Goal: Obtain resource: Obtain resource

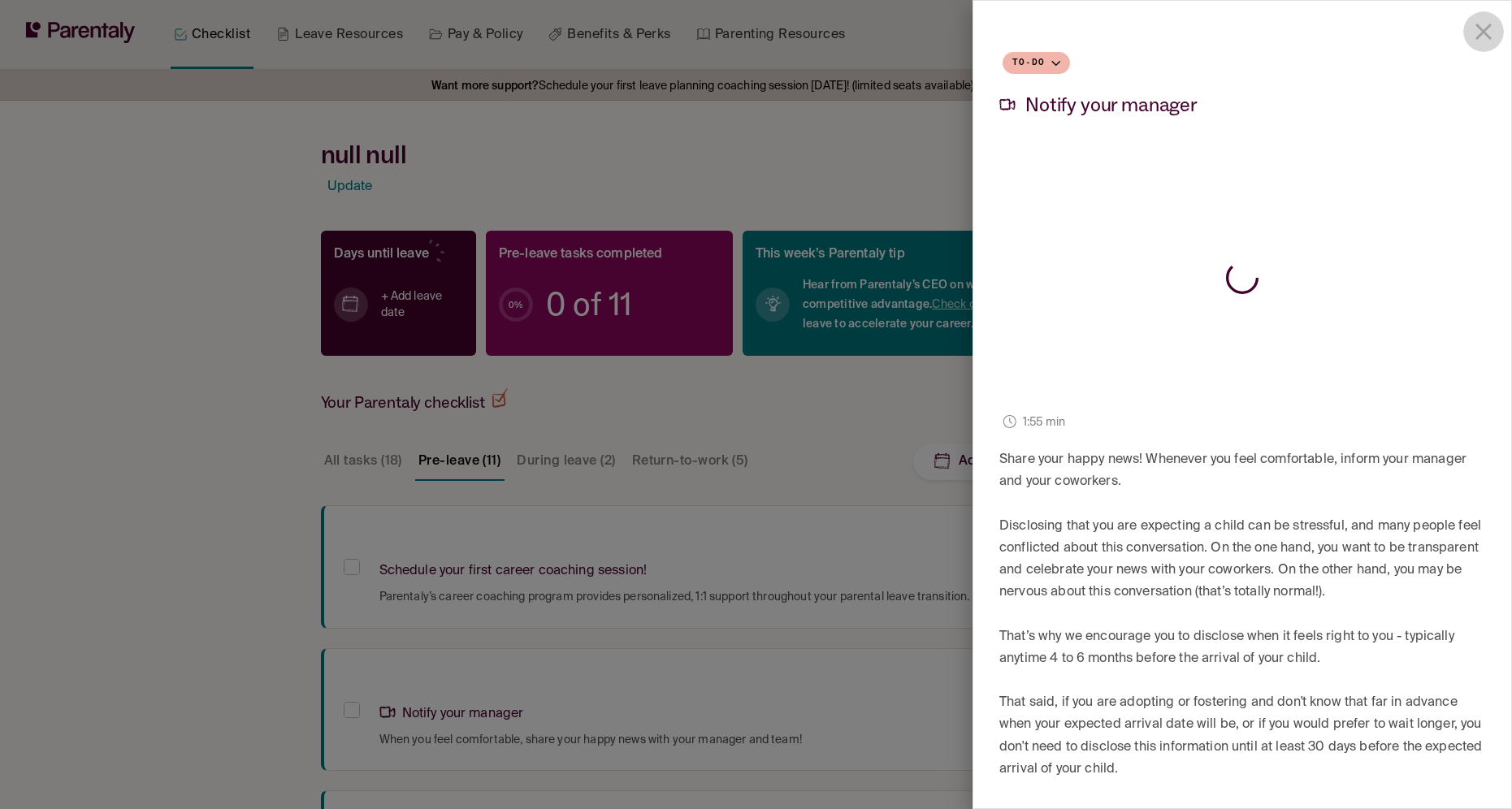
click at [1485, 31] on icon "close drawer" at bounding box center [1484, 32] width 17 height 17
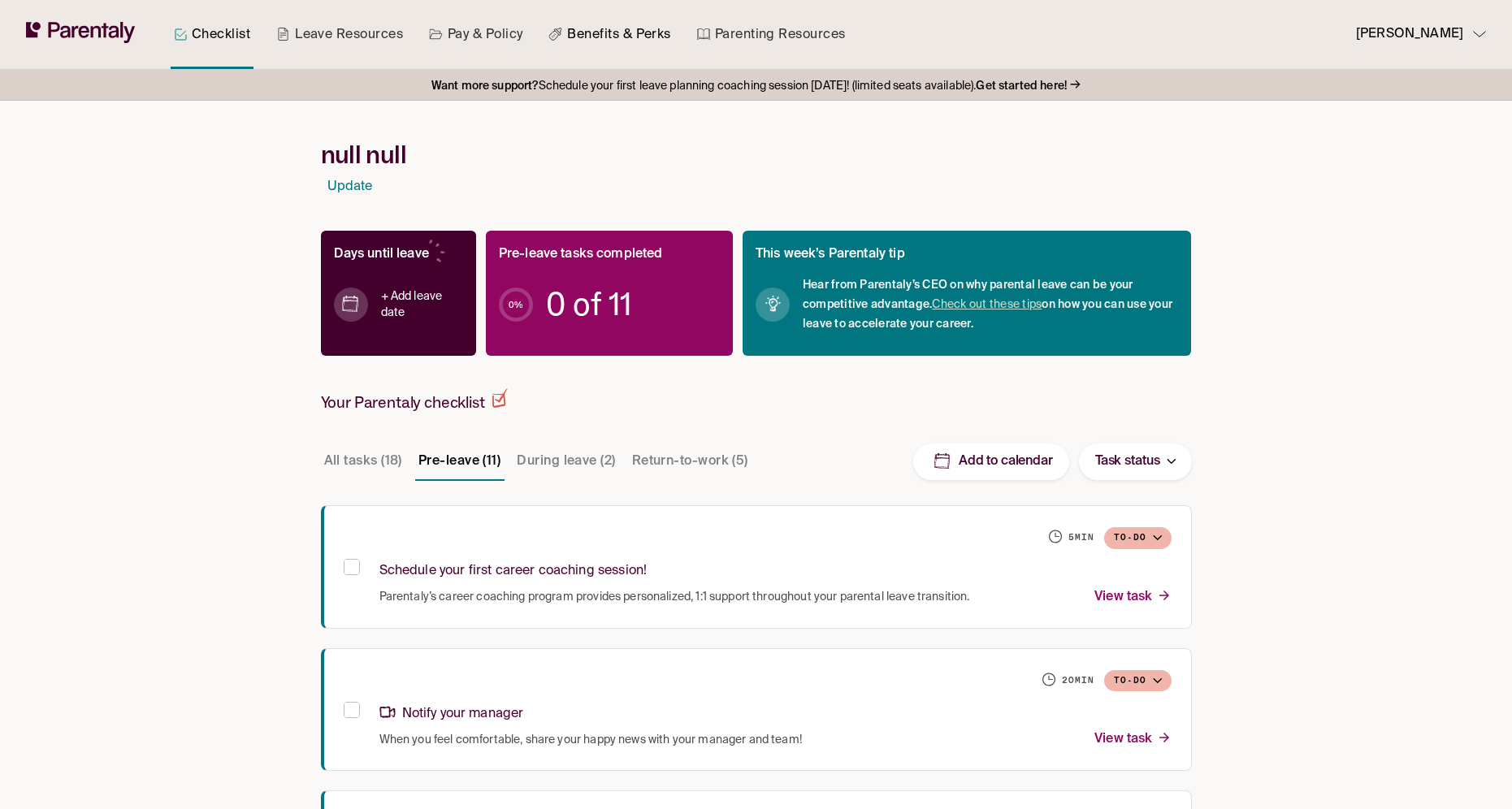
click at [648, 36] on link "Benefits & Perks" at bounding box center [609, 34] width 128 height 69
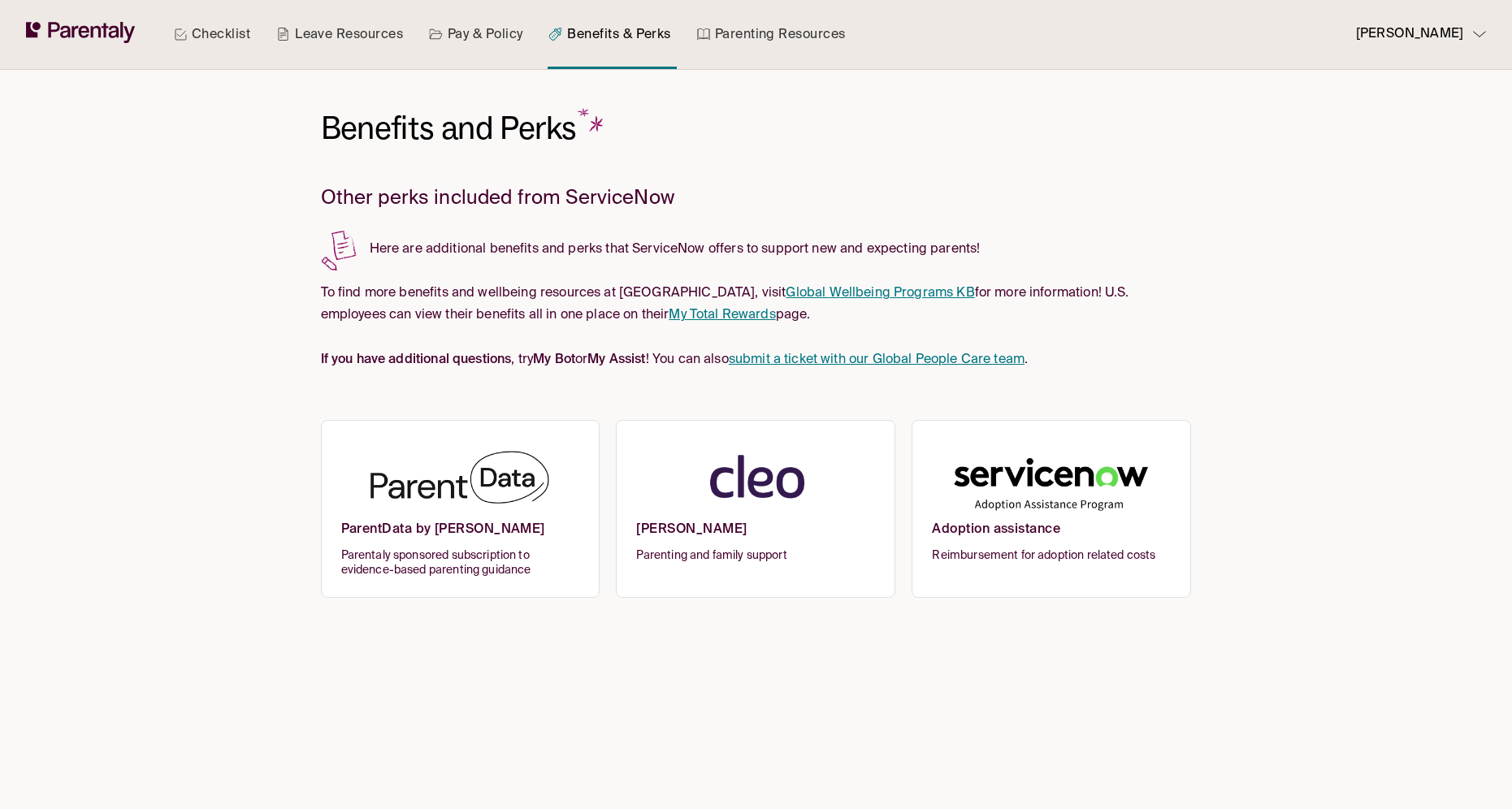
click at [210, 38] on link "Checklist" at bounding box center [212, 34] width 83 height 69
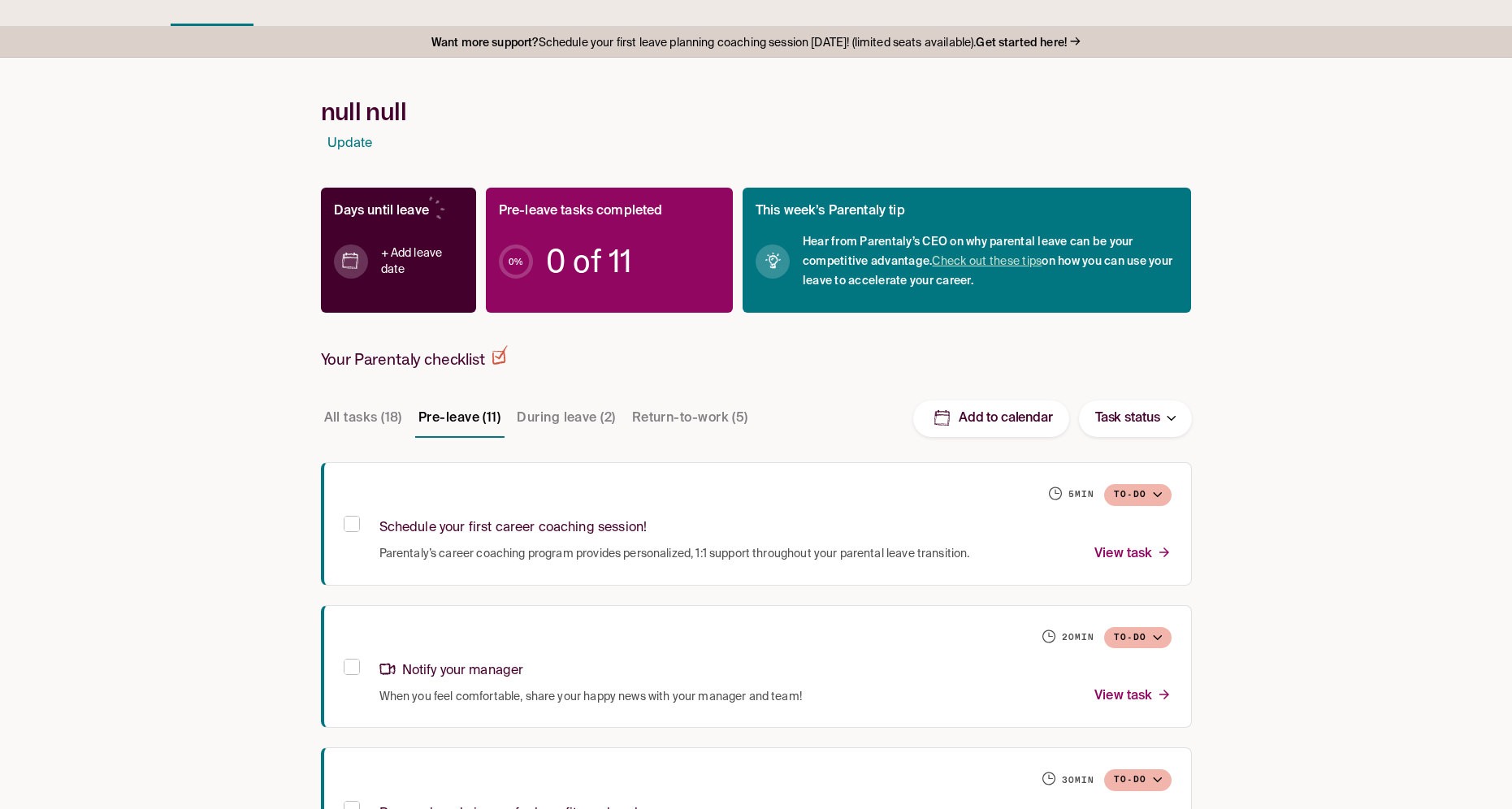
scroll to position [100, 0]
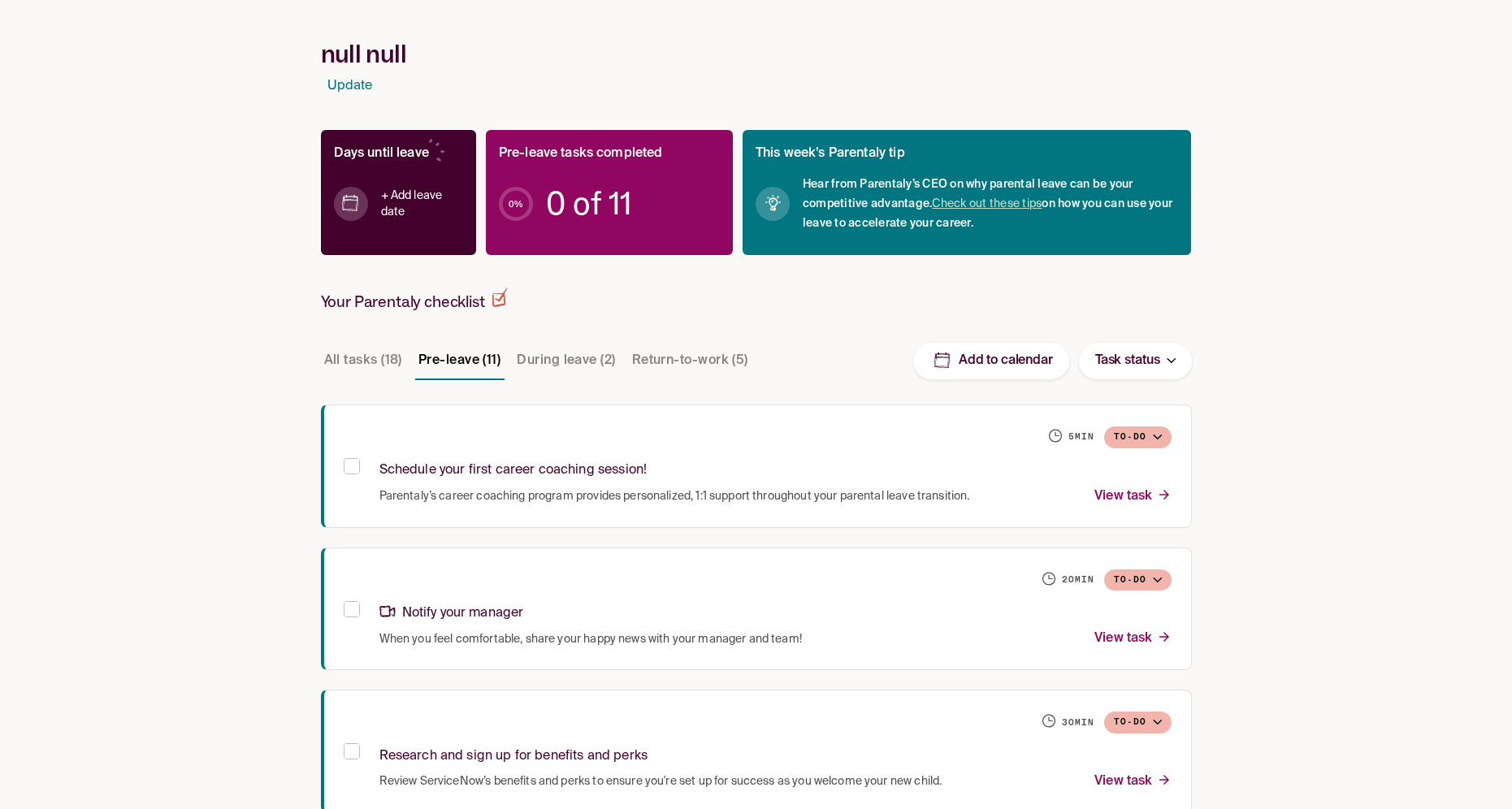
click at [663, 359] on button "Return-to-work (5)" at bounding box center [690, 360] width 123 height 39
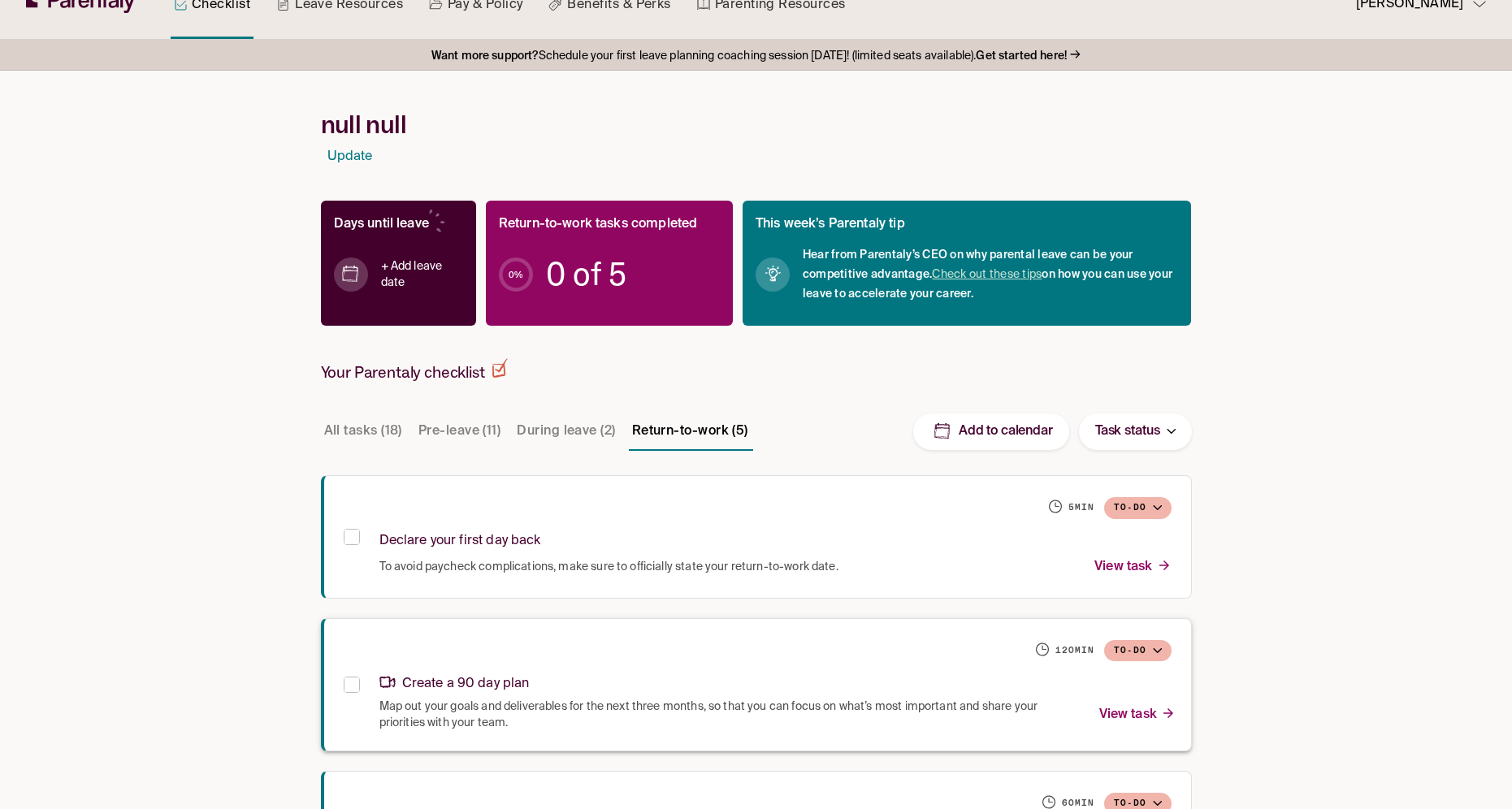
scroll to position [0, 0]
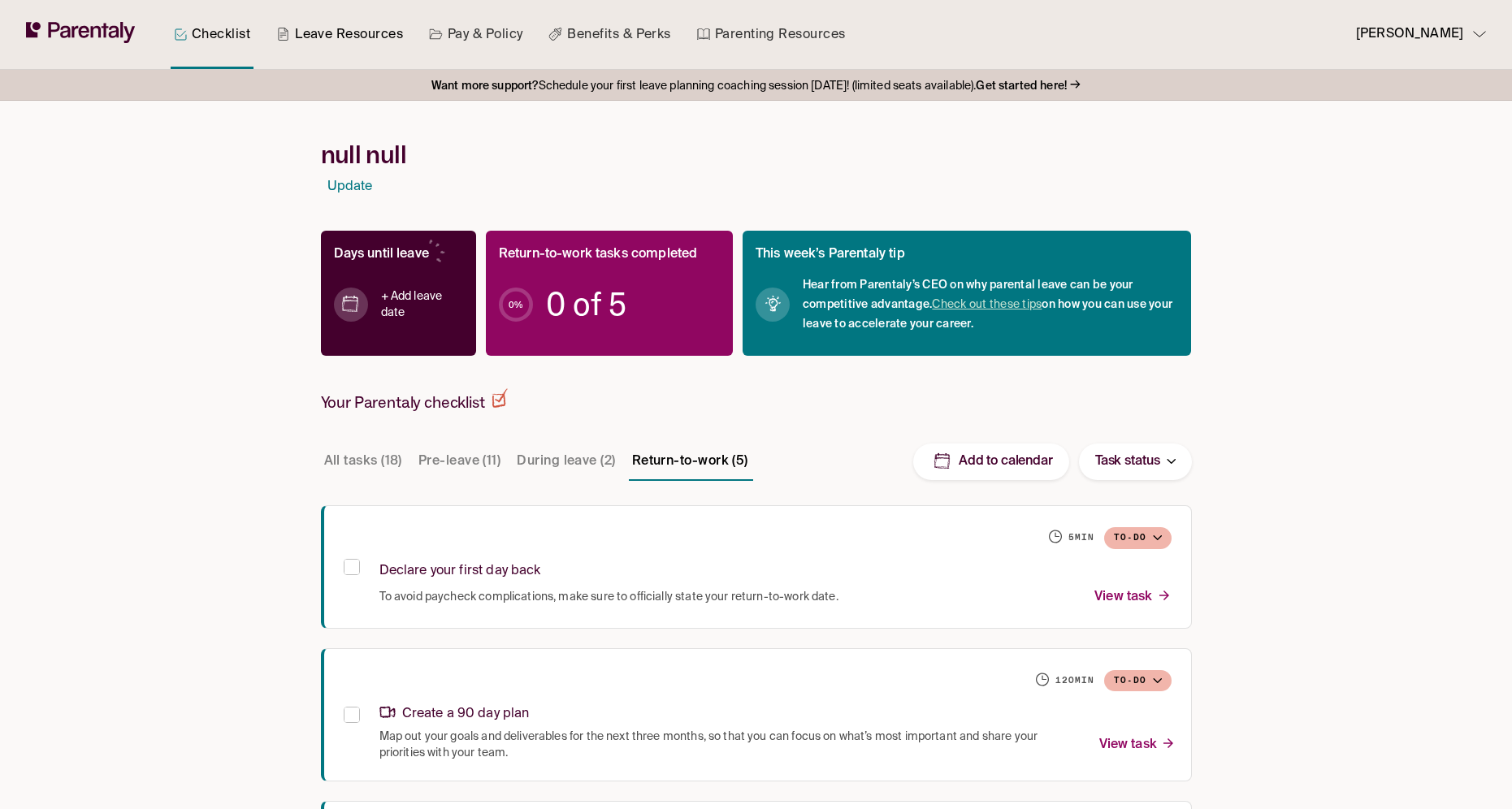
click at [349, 39] on link "Leave Resources" at bounding box center [339, 34] width 134 height 69
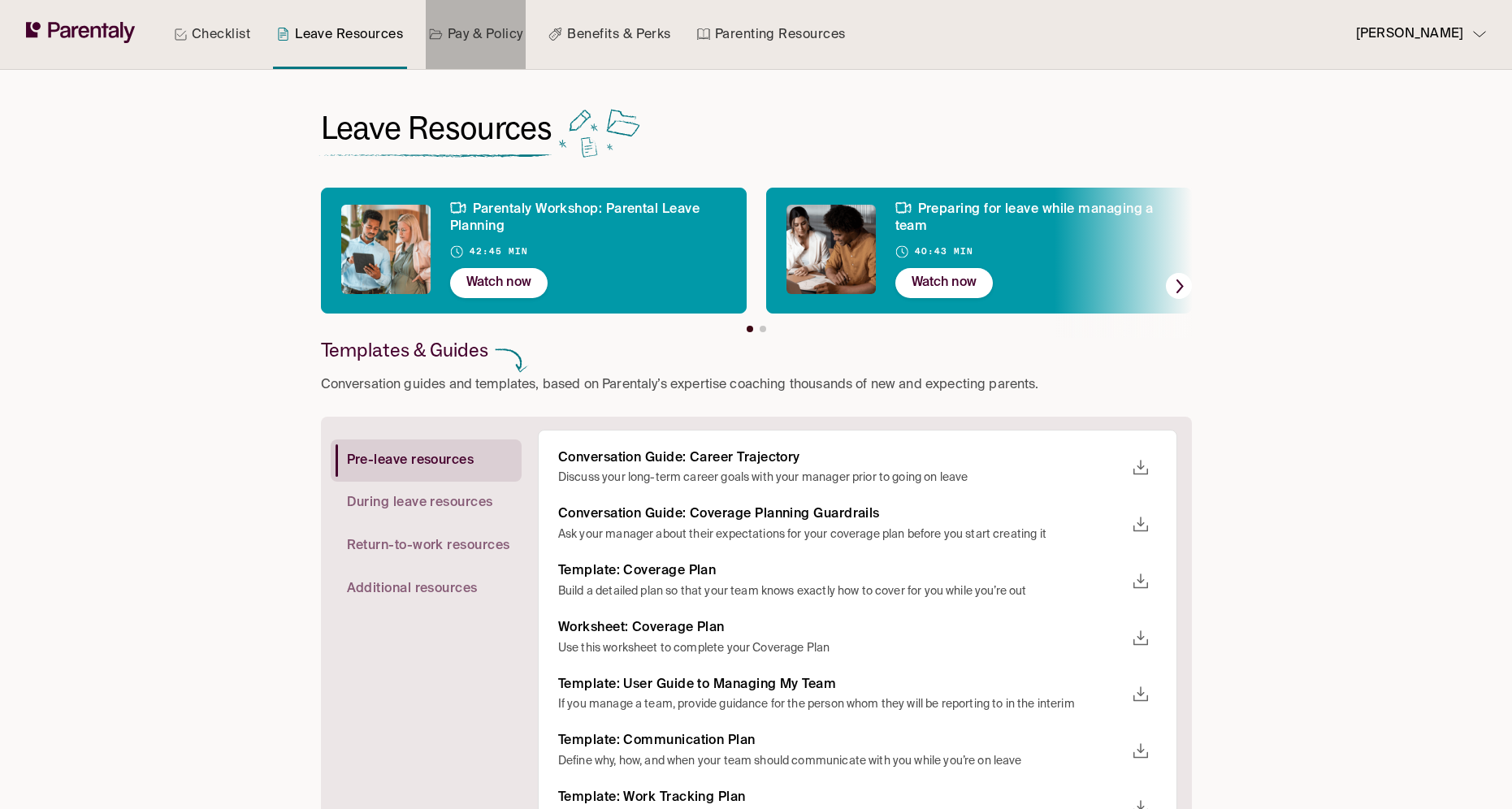
click at [489, 43] on link "Pay & Policy" at bounding box center [475, 34] width 100 height 69
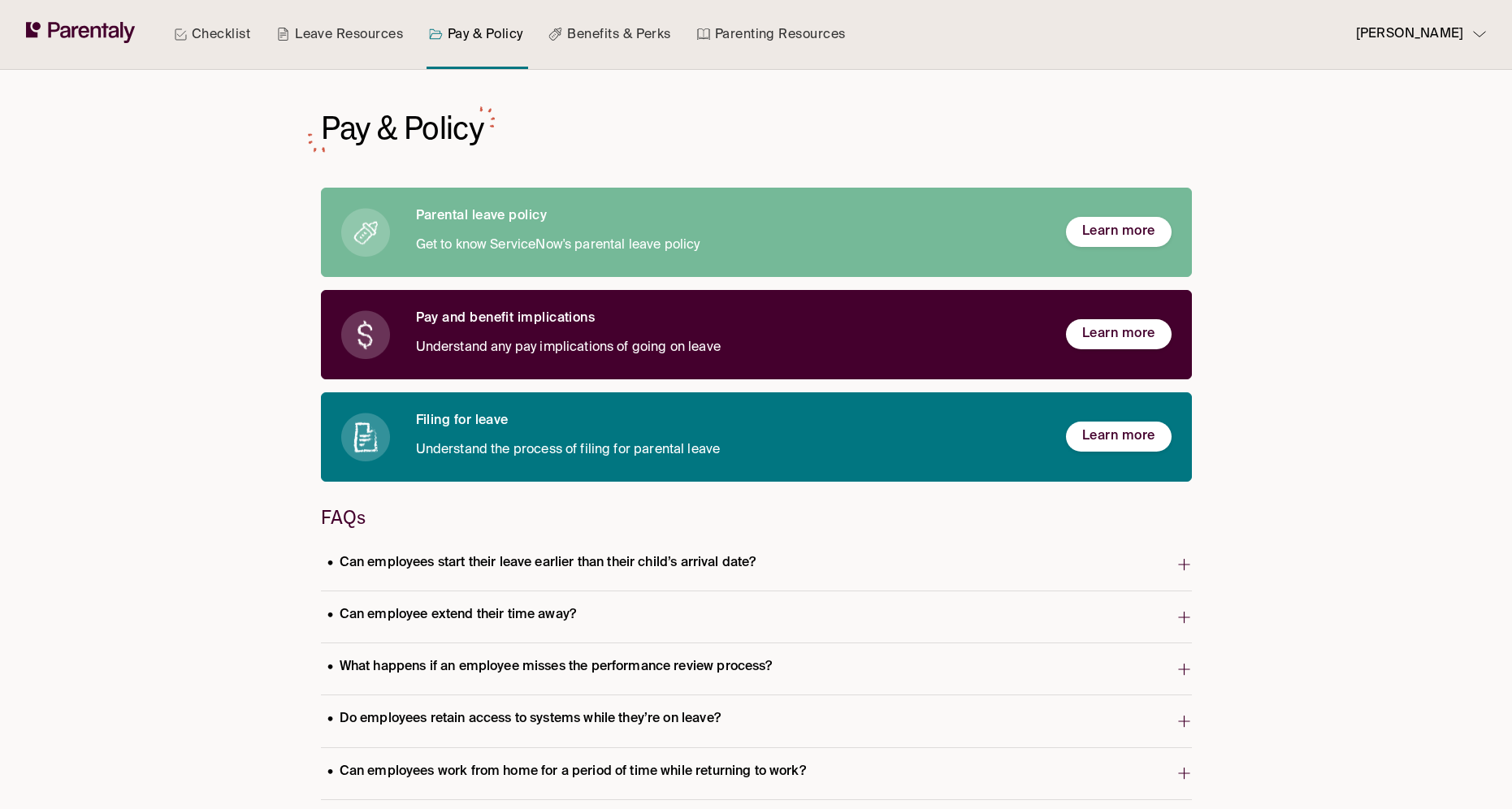
click at [585, 28] on link "Benefits & Perks" at bounding box center [609, 34] width 128 height 69
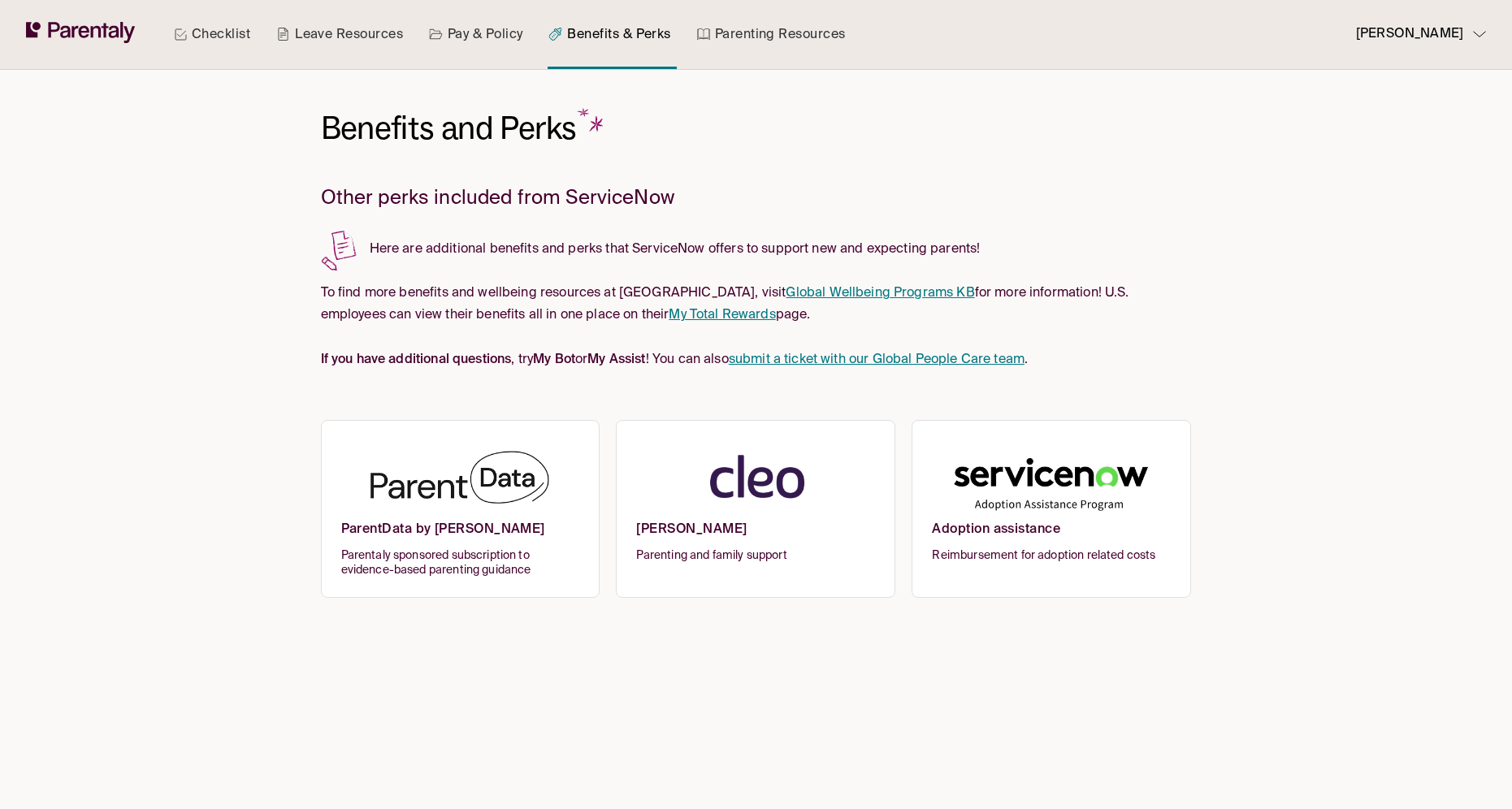
click at [758, 36] on link "Parenting Resources" at bounding box center [771, 34] width 155 height 69
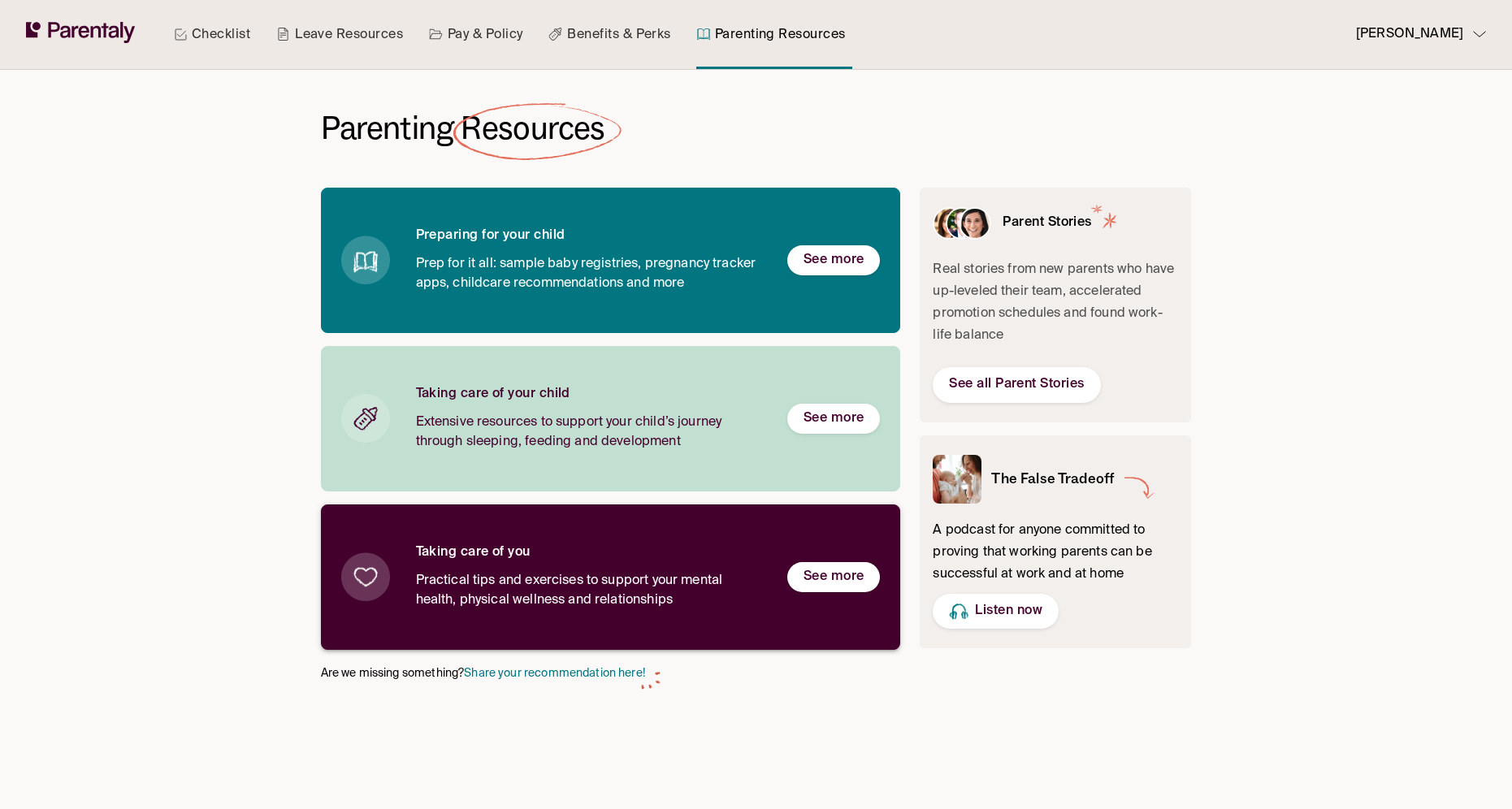
click at [716, 542] on div "Taking care of you Practical tips and exercises to support your mental health, …" at bounding box center [611, 578] width 580 height 146
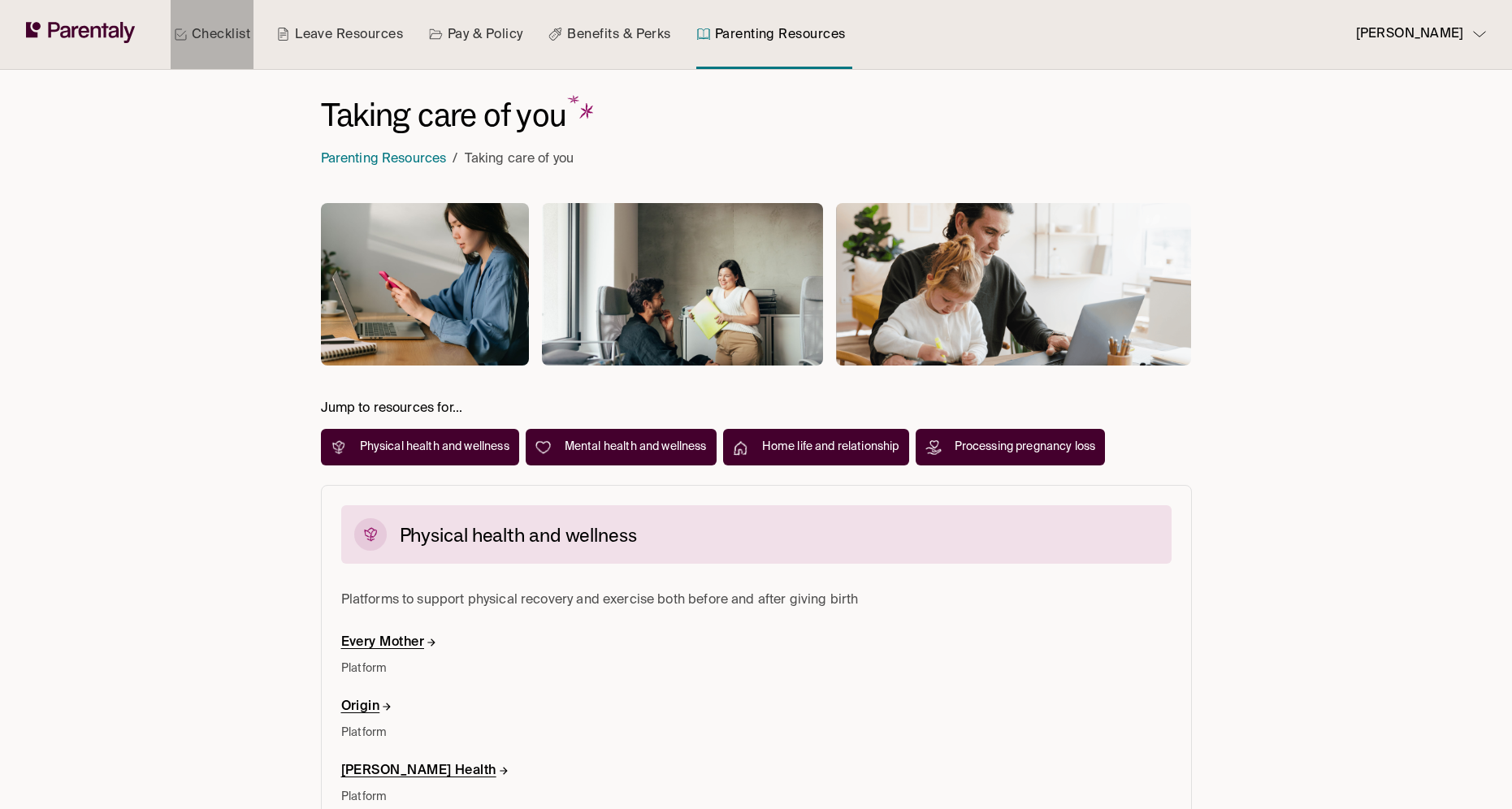
click at [212, 35] on link "Checklist" at bounding box center [212, 34] width 83 height 69
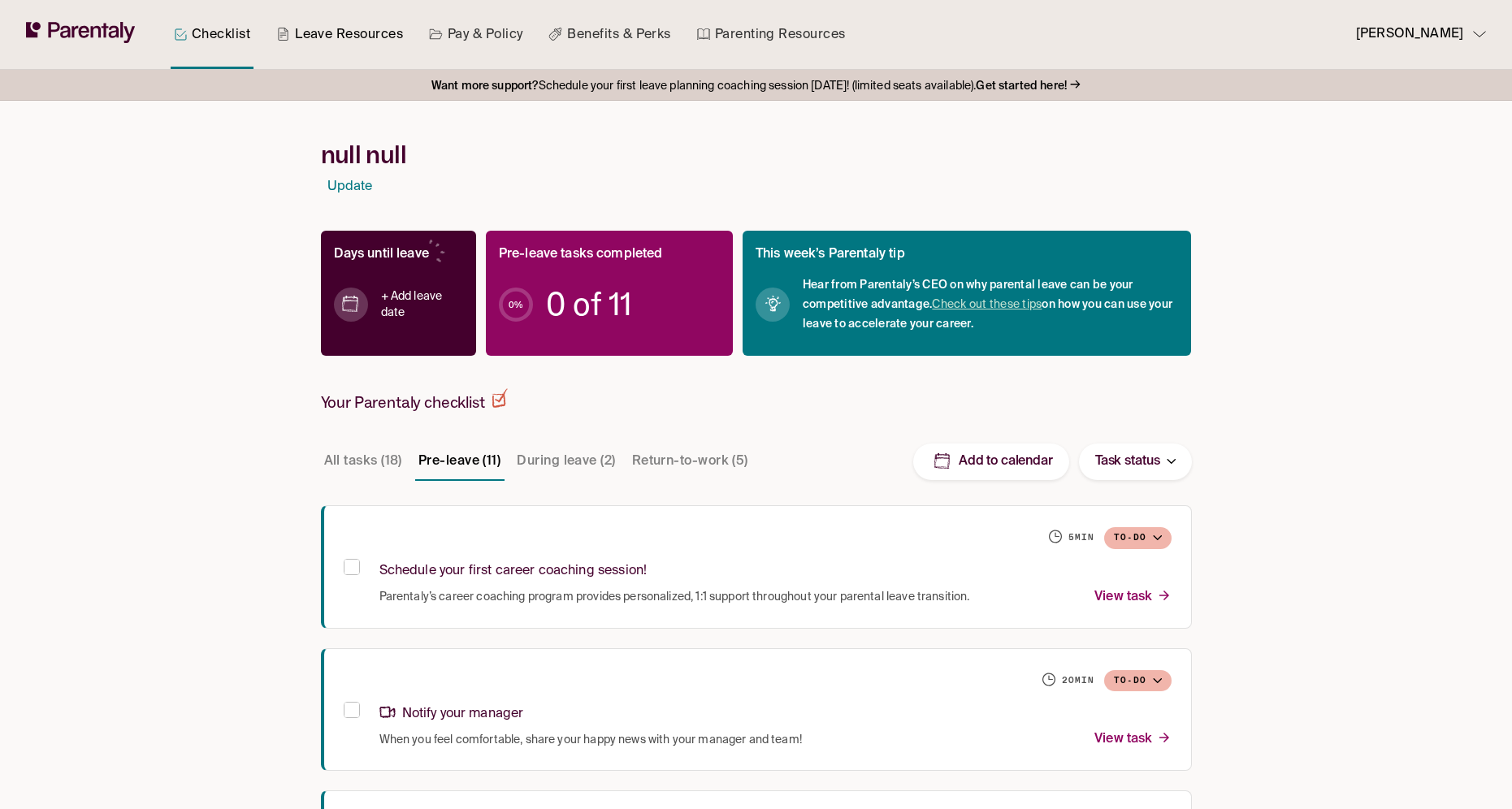
click at [334, 34] on link "Leave Resources" at bounding box center [339, 34] width 134 height 69
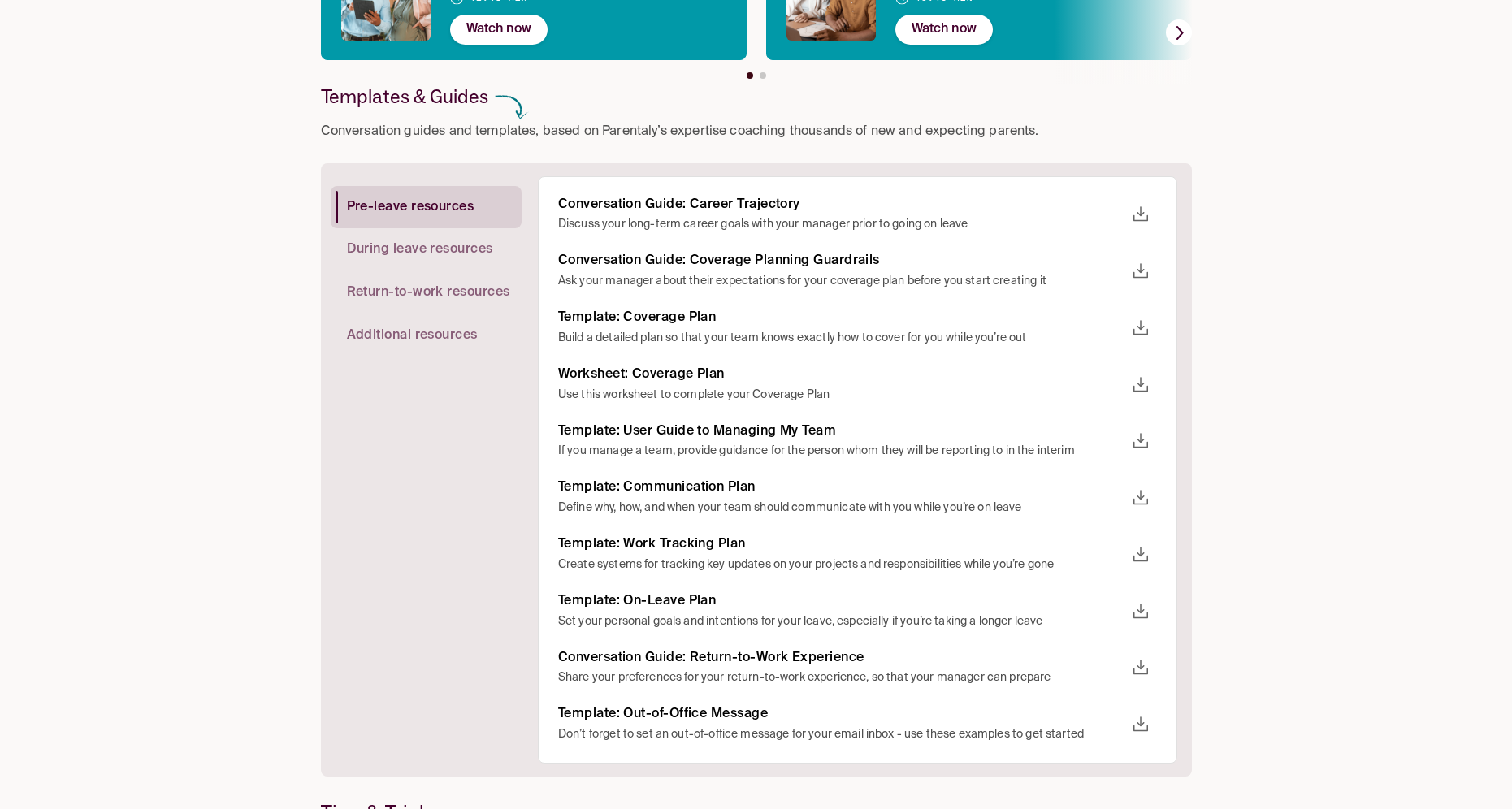
scroll to position [336, 0]
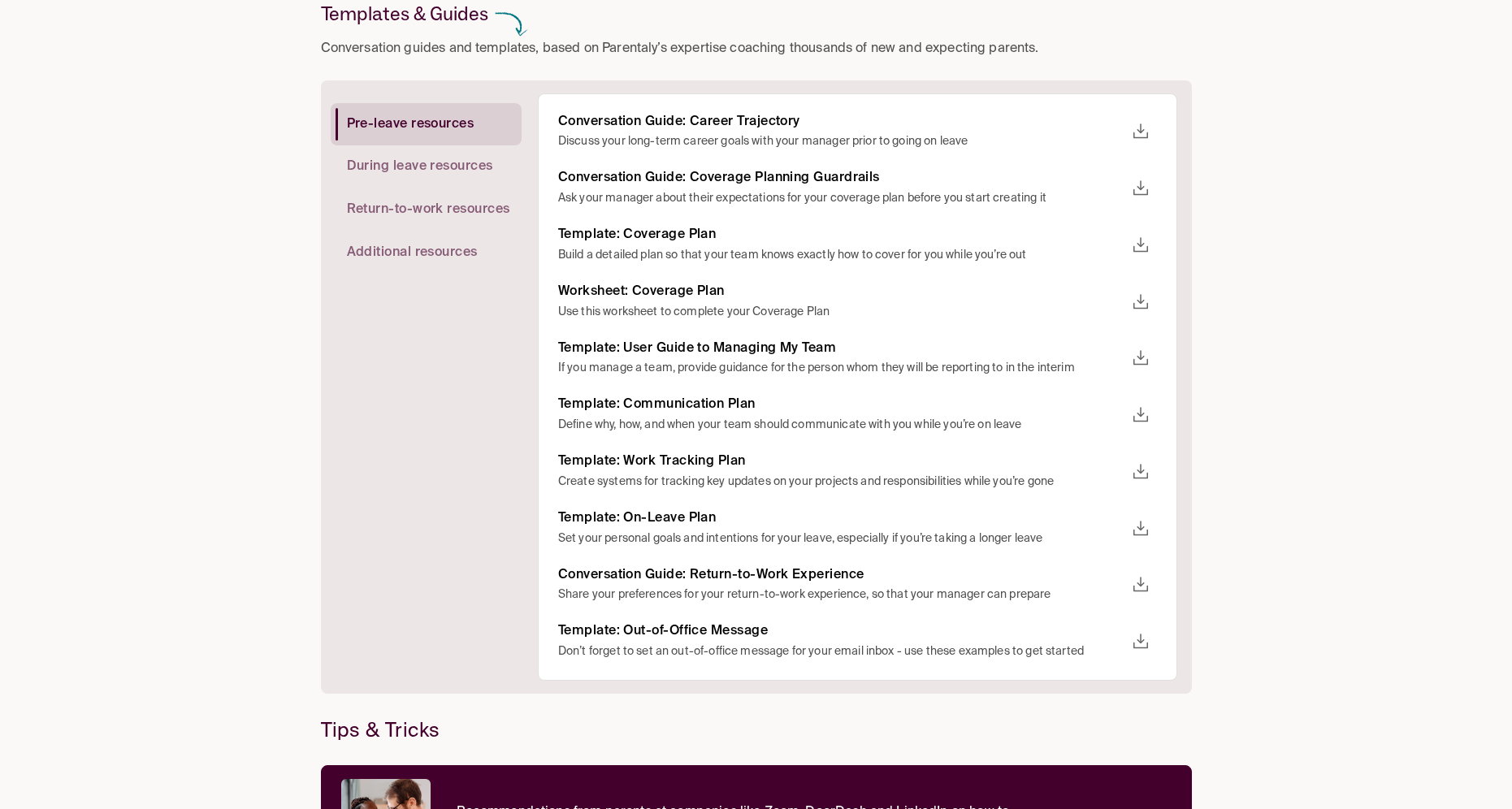
click at [1140, 472] on icon "download" at bounding box center [1141, 472] width 15 height 15
click at [1183, 564] on span "Google Docs" at bounding box center [1227, 558] width 93 height 22
click at [208, 444] on div at bounding box center [756, 404] width 1512 height 809
